Goal: Task Accomplishment & Management: Use online tool/utility

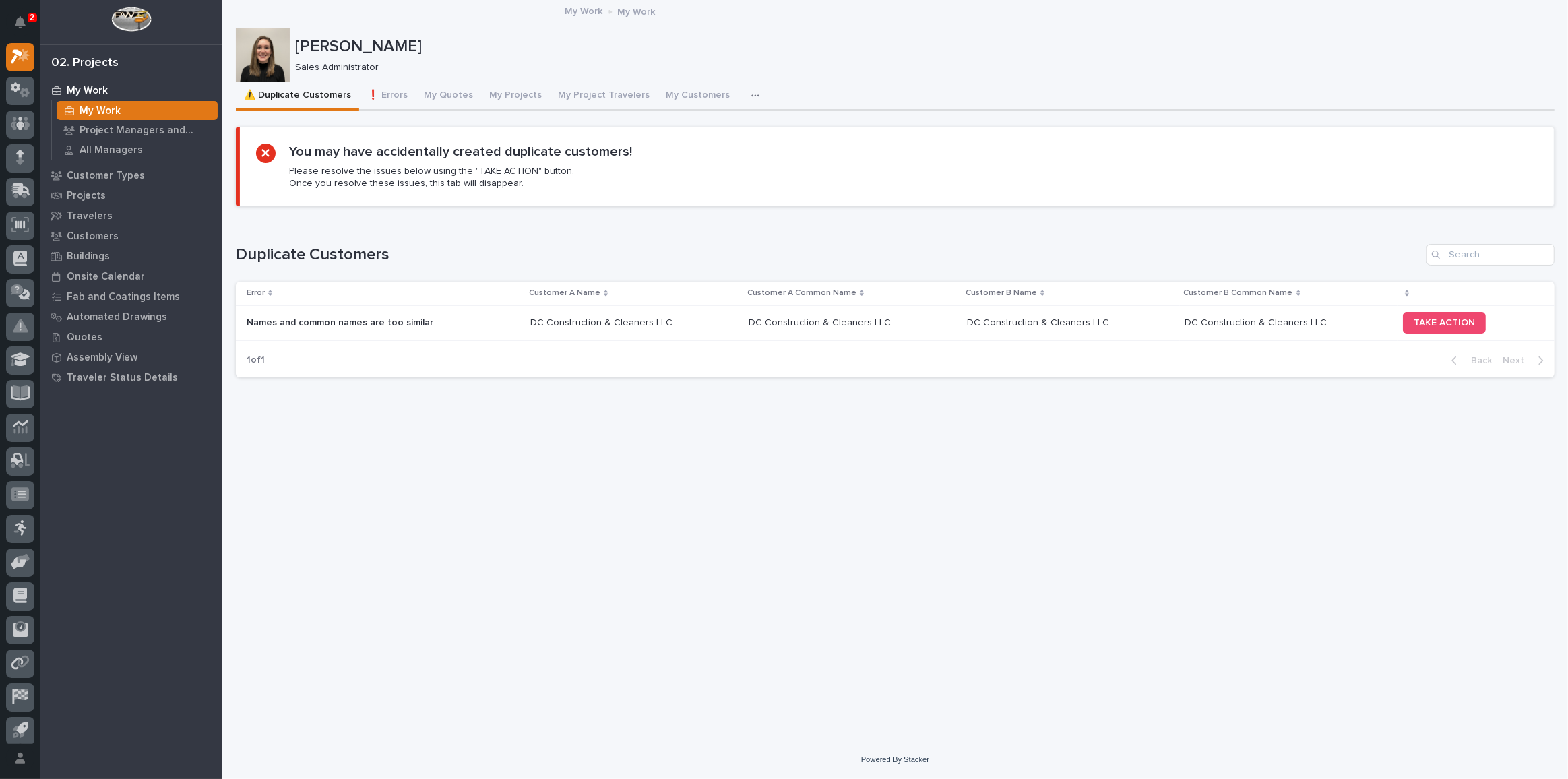
click at [487, 314] on div "Names and common names are too similar Names and common names are too similar" at bounding box center [383, 323] width 273 height 22
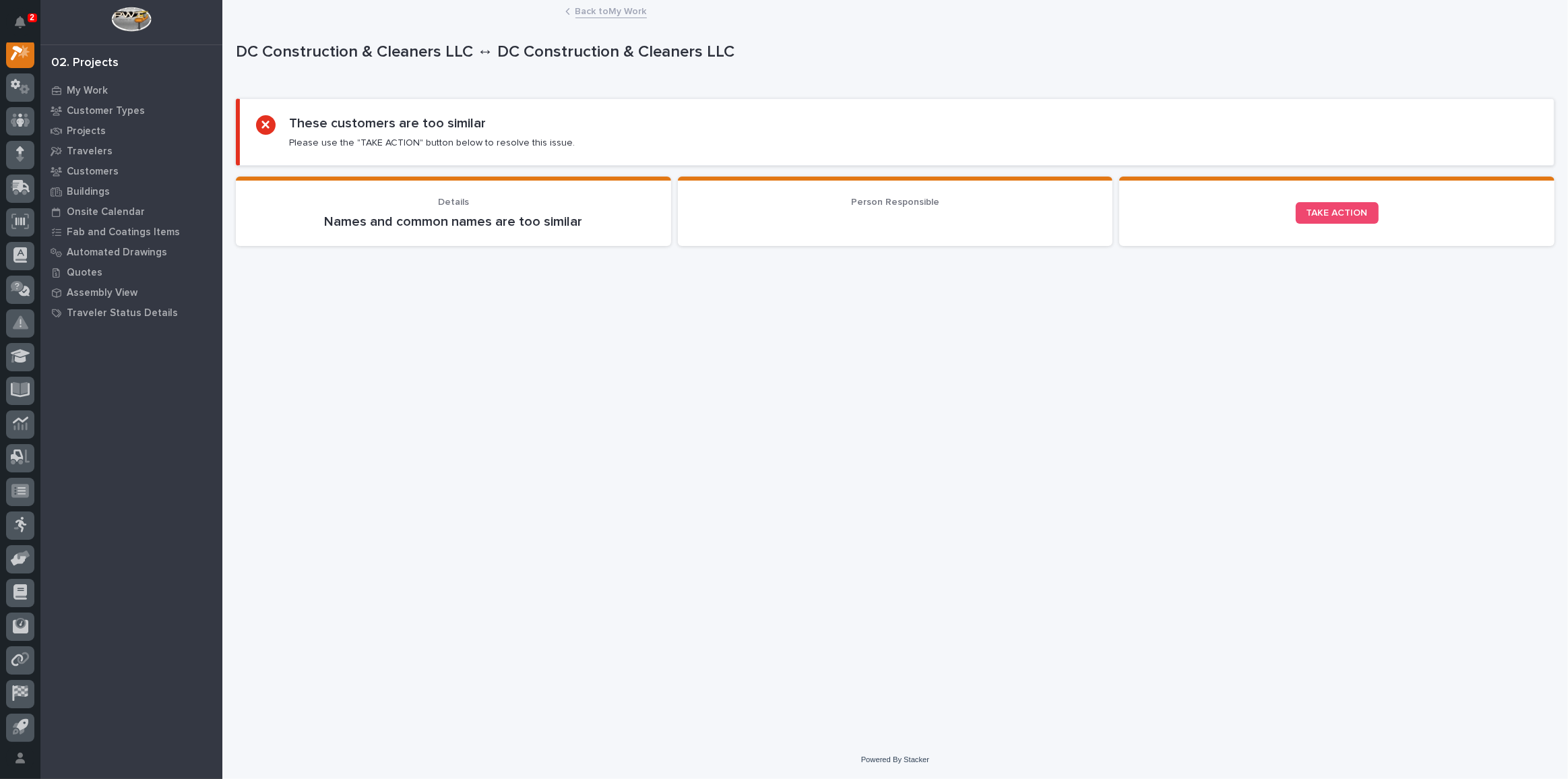
scroll to position [33, 0]
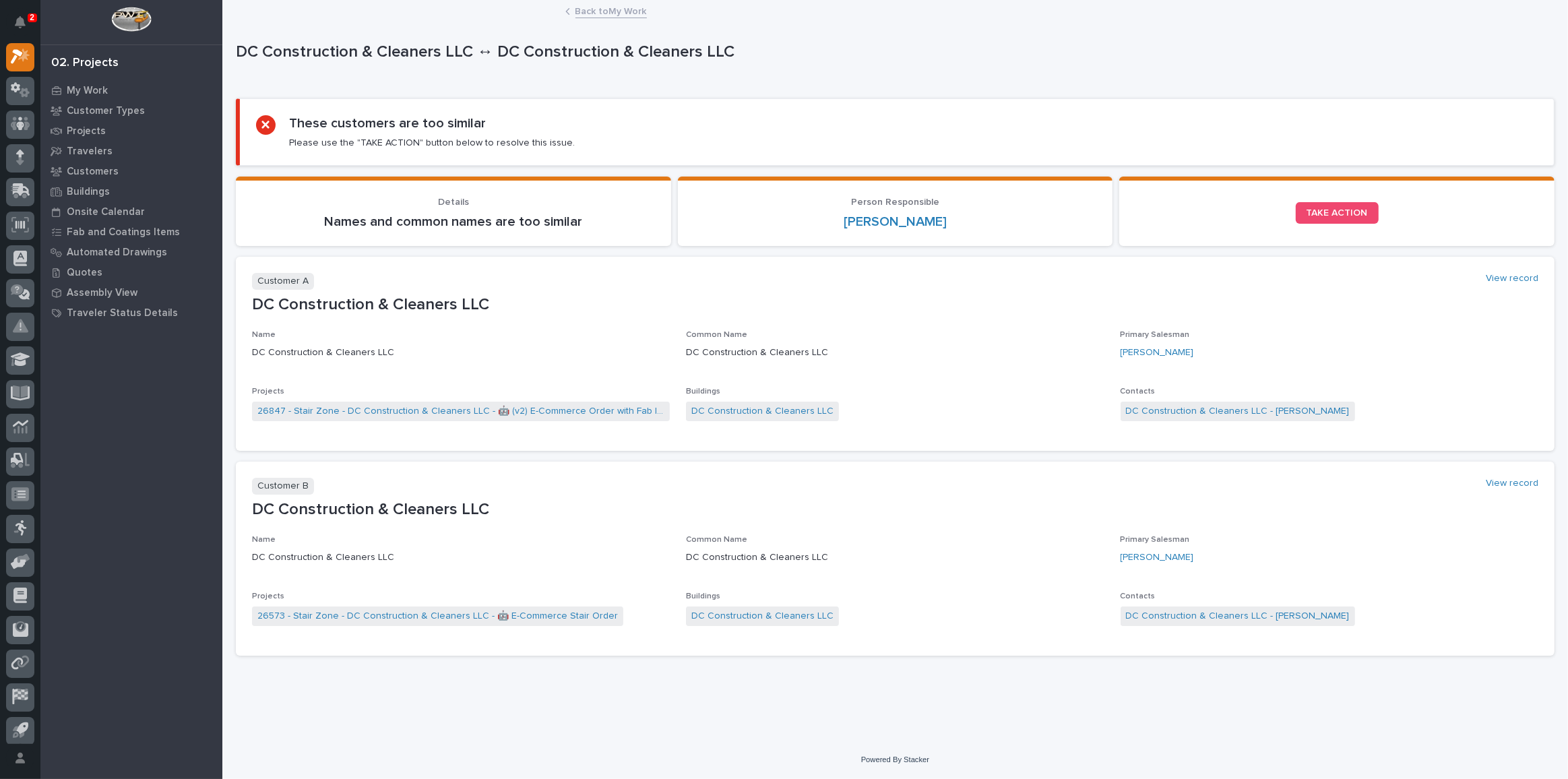
click at [604, 12] on link "Back to My Work" at bounding box center [611, 11] width 71 height 16
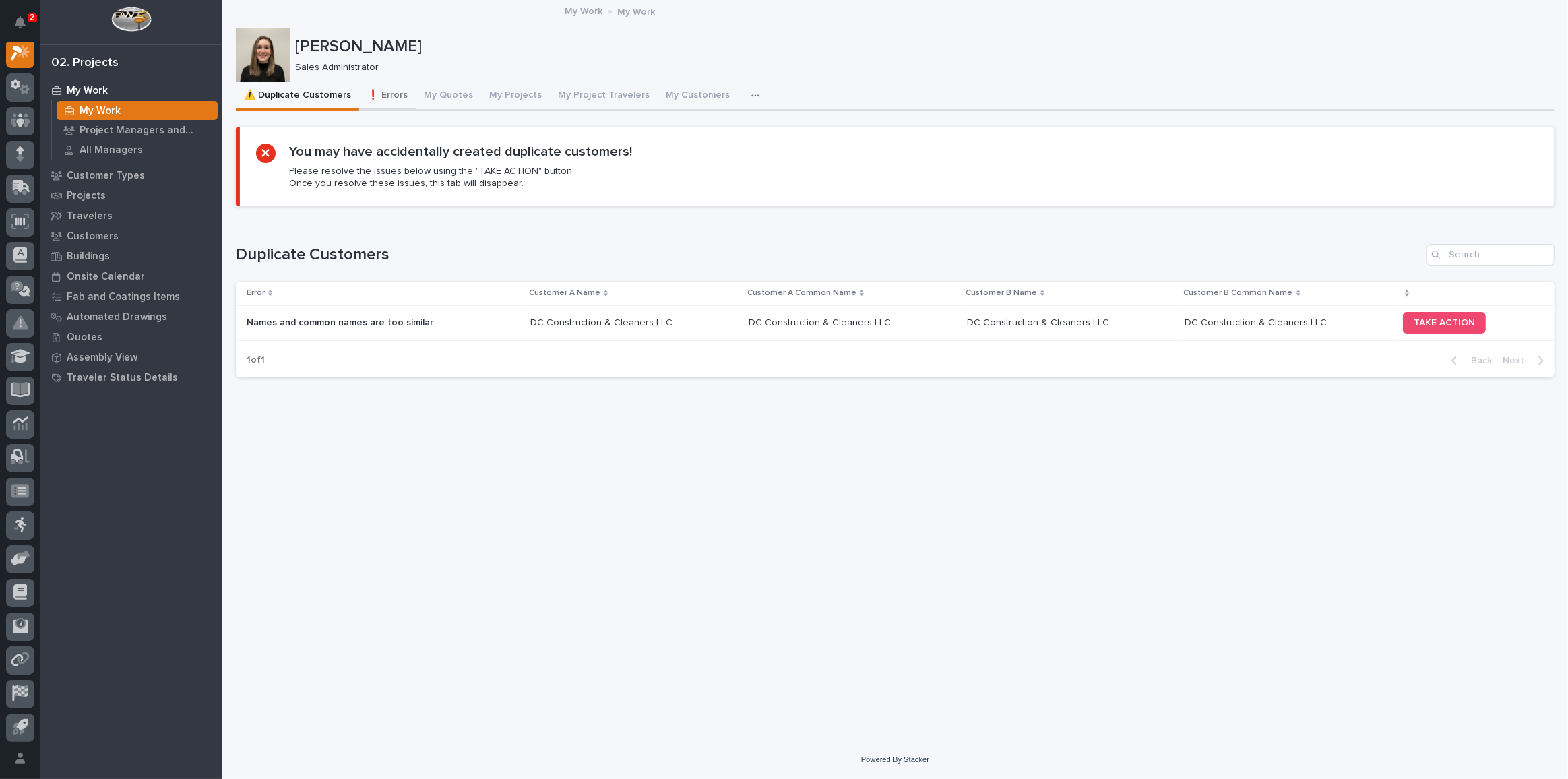
click at [390, 96] on button "❗ Errors" at bounding box center [387, 96] width 56 height 28
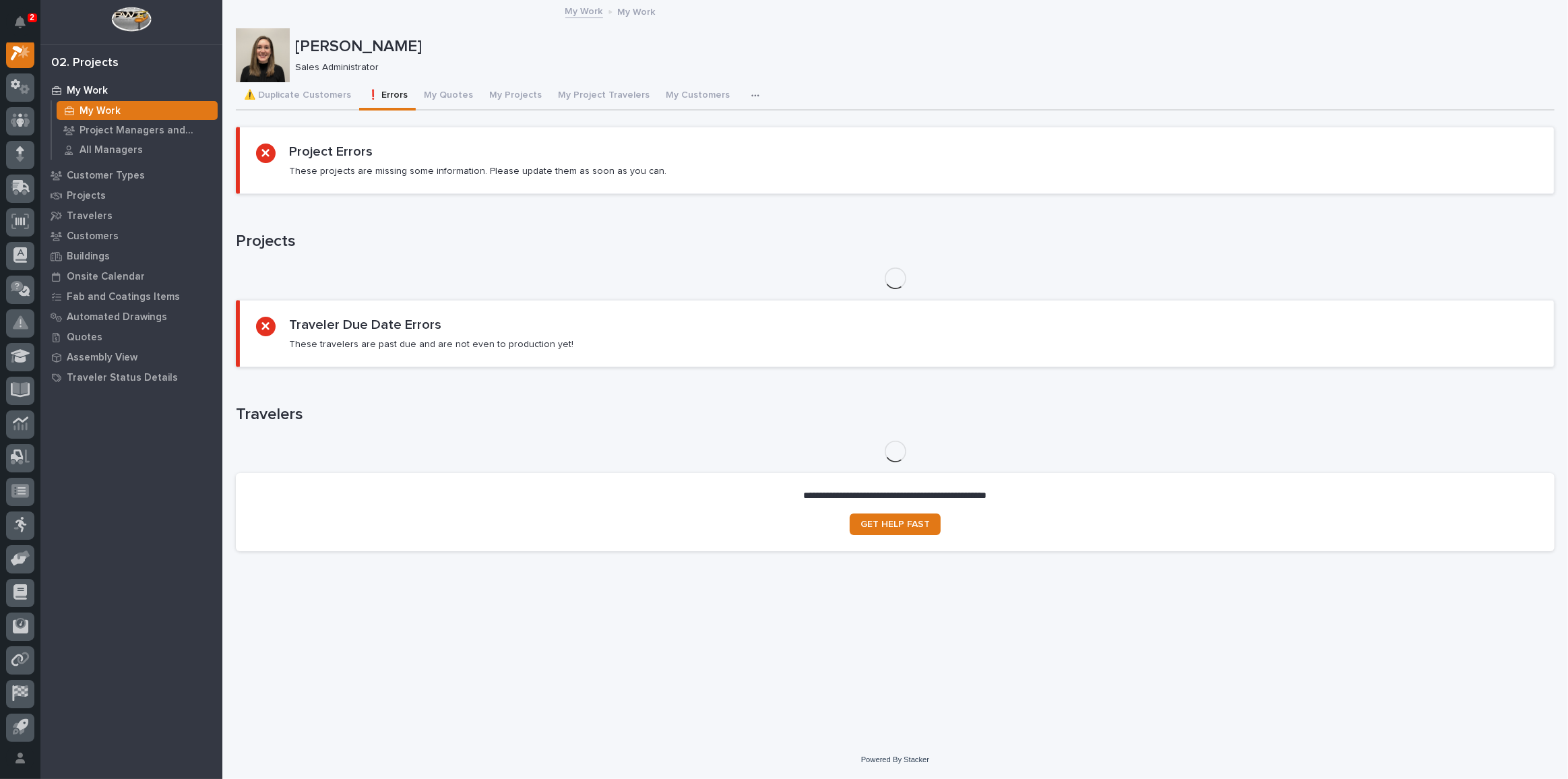
scroll to position [33, 0]
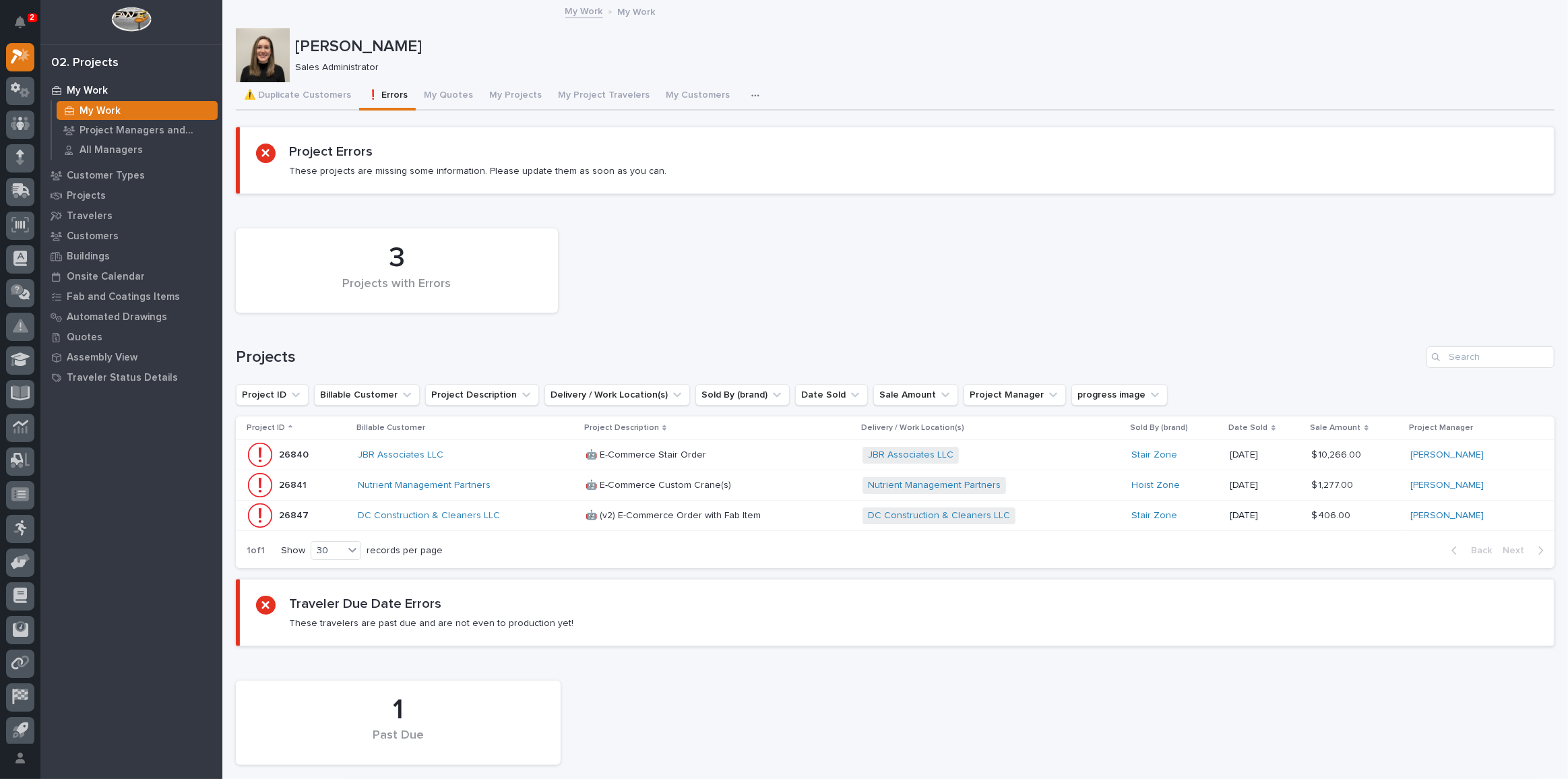
click at [534, 515] on div "DC Construction & Cleaners LLC" at bounding box center [466, 516] width 217 height 11
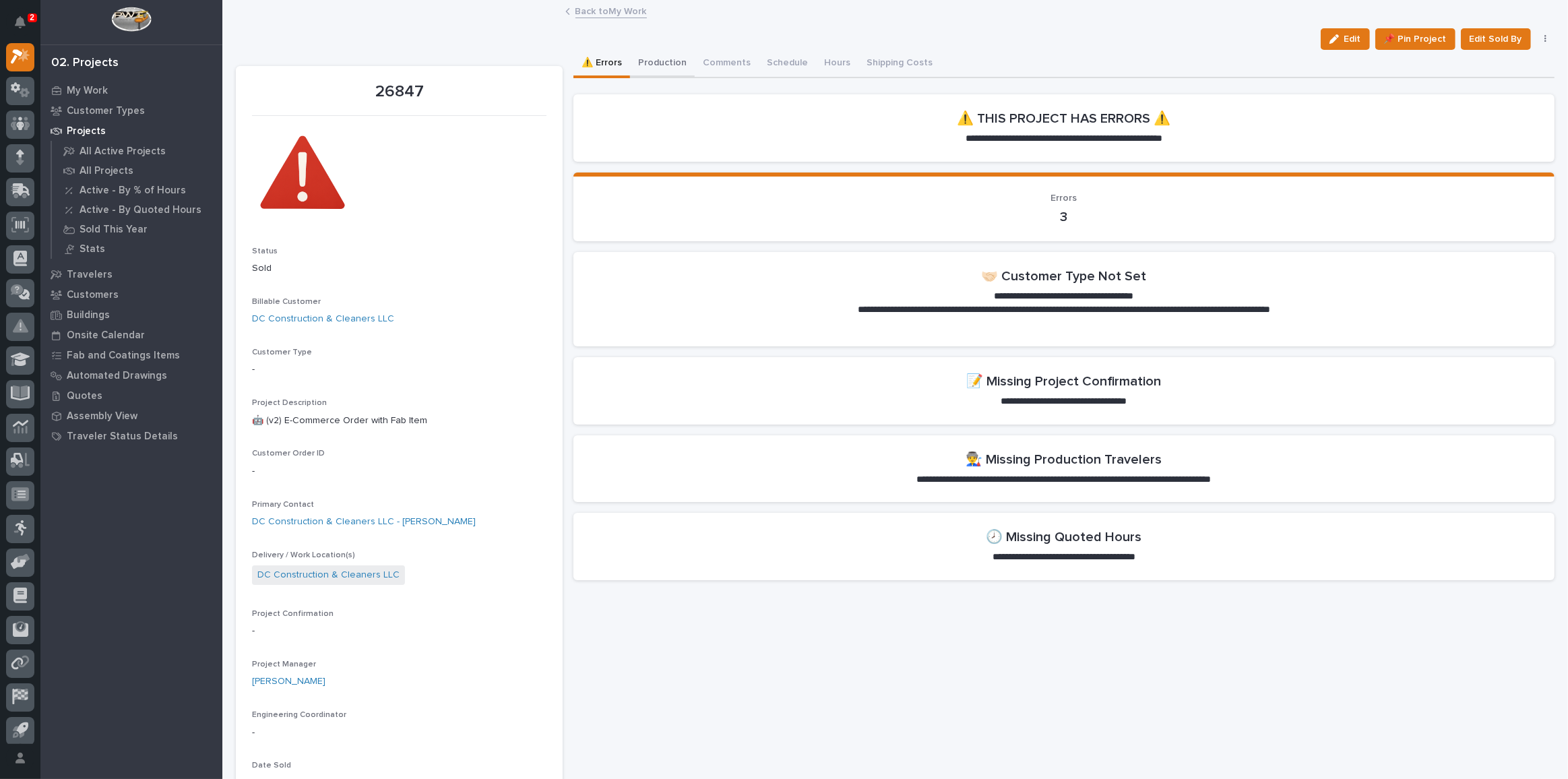
click at [673, 62] on button "Production" at bounding box center [662, 64] width 64 height 28
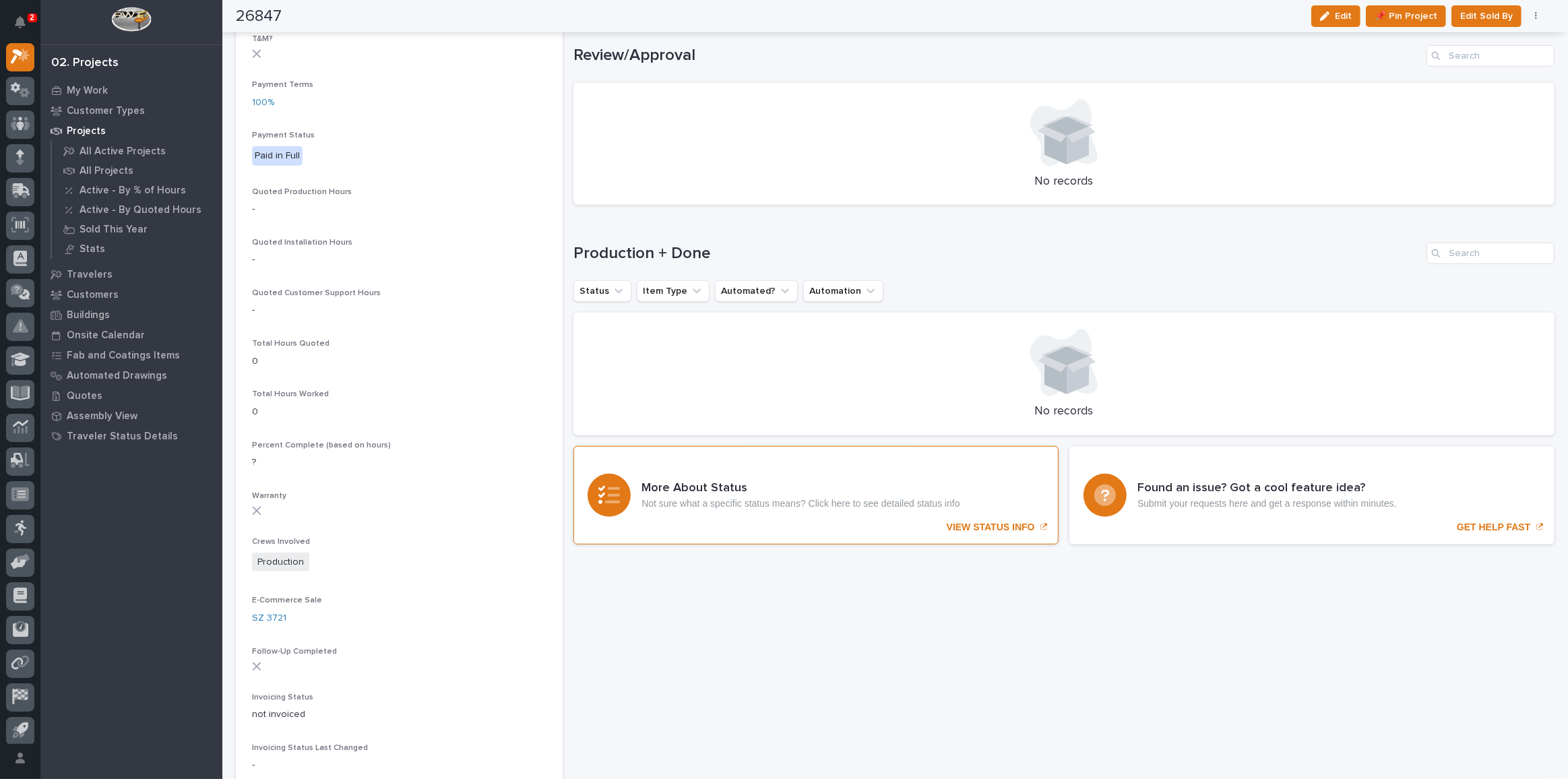
scroll to position [857, 0]
